Goal: Navigation & Orientation: Find specific page/section

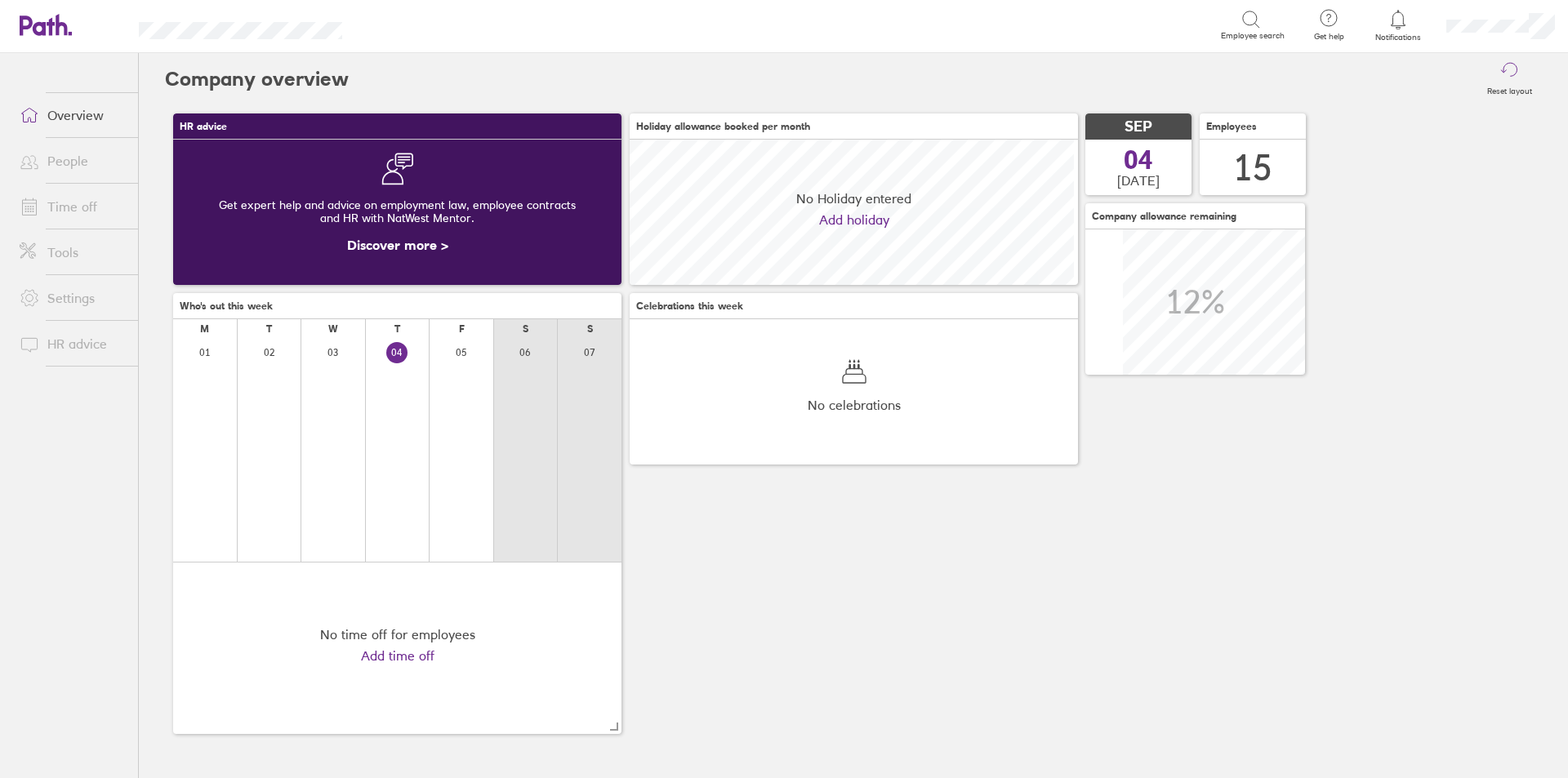
scroll to position [145, 449]
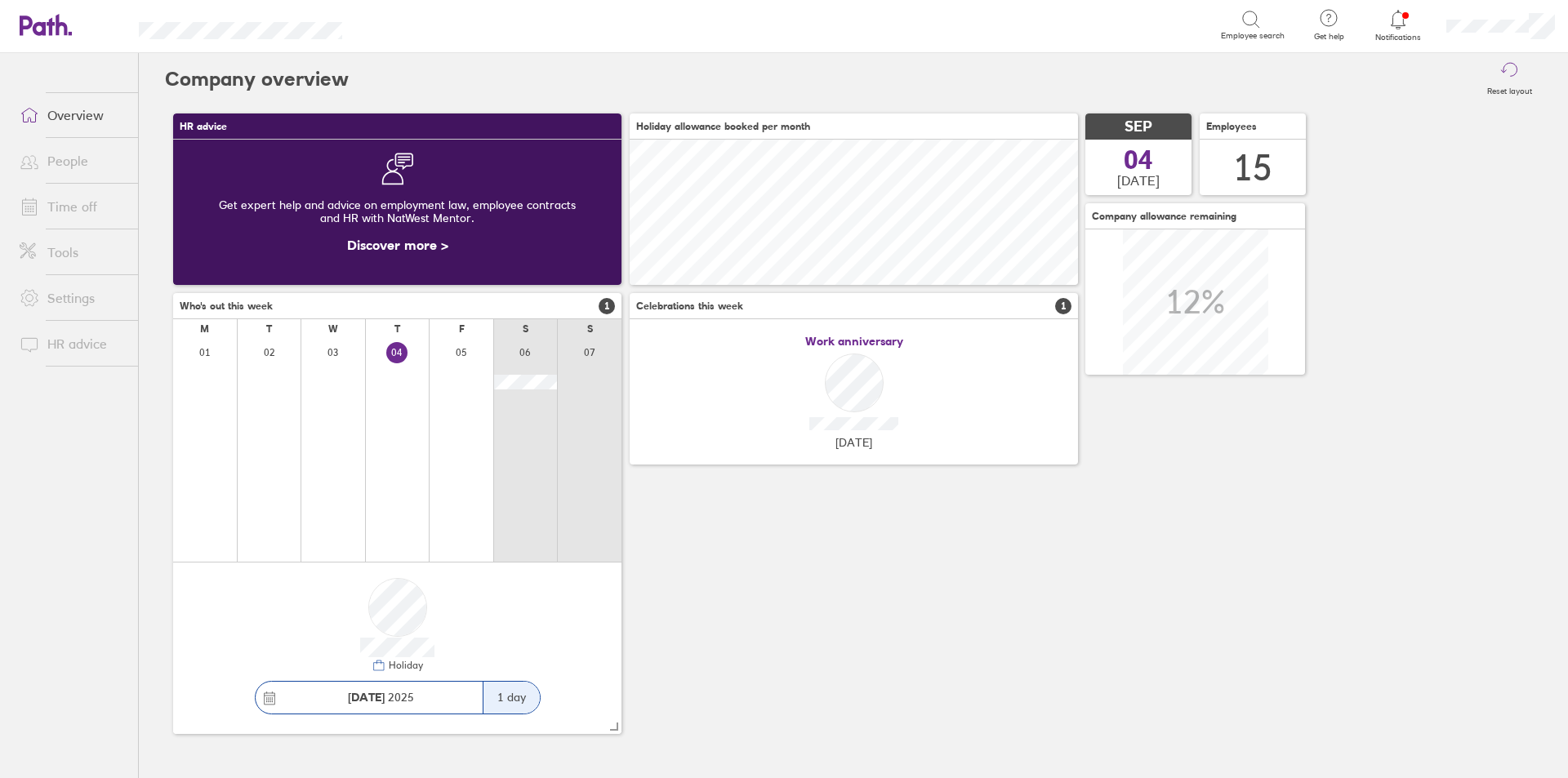
click at [68, 161] on link "People" at bounding box center [72, 161] width 131 height 33
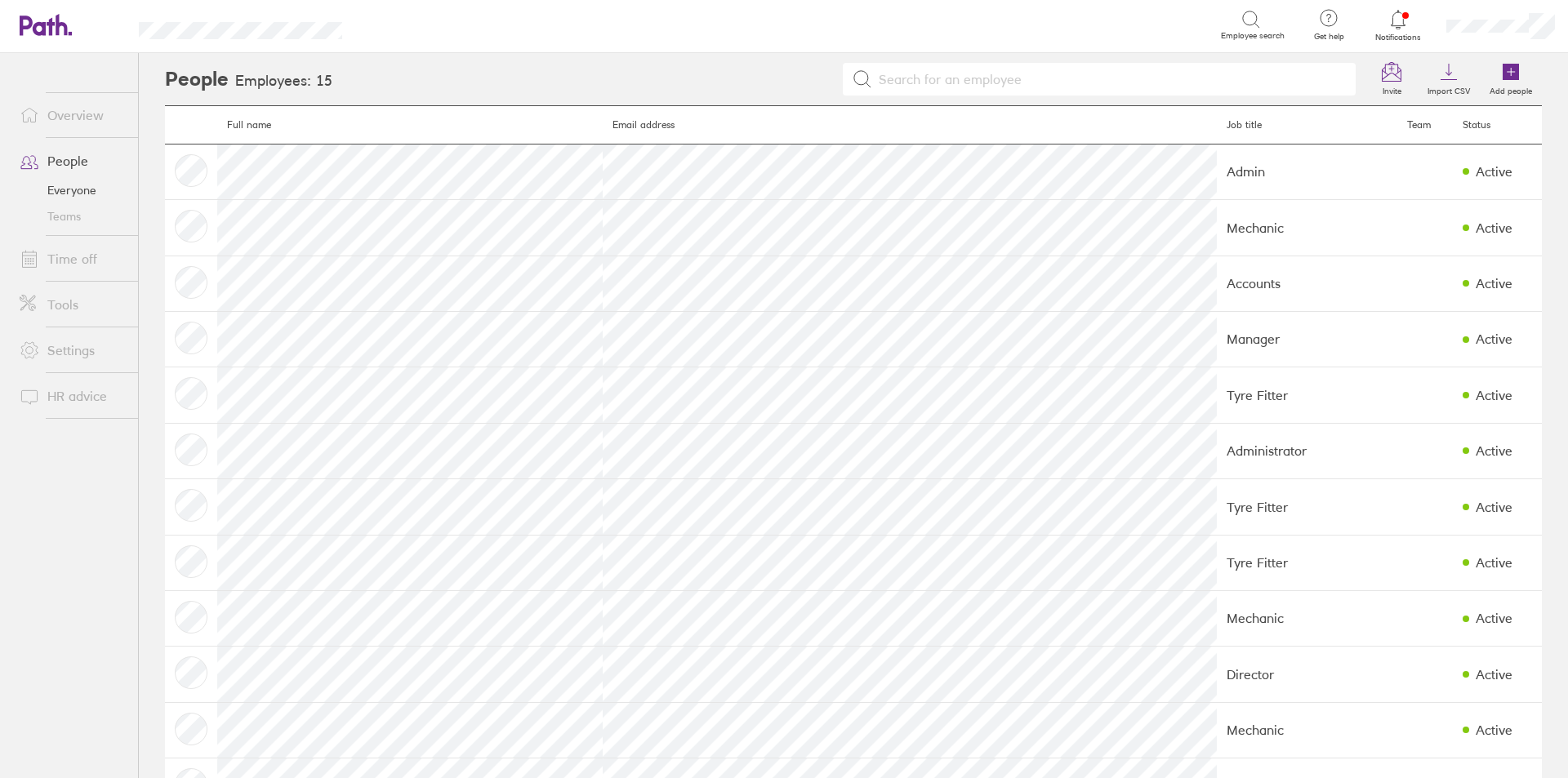
scroll to position [82, 0]
